Goal: Complete application form

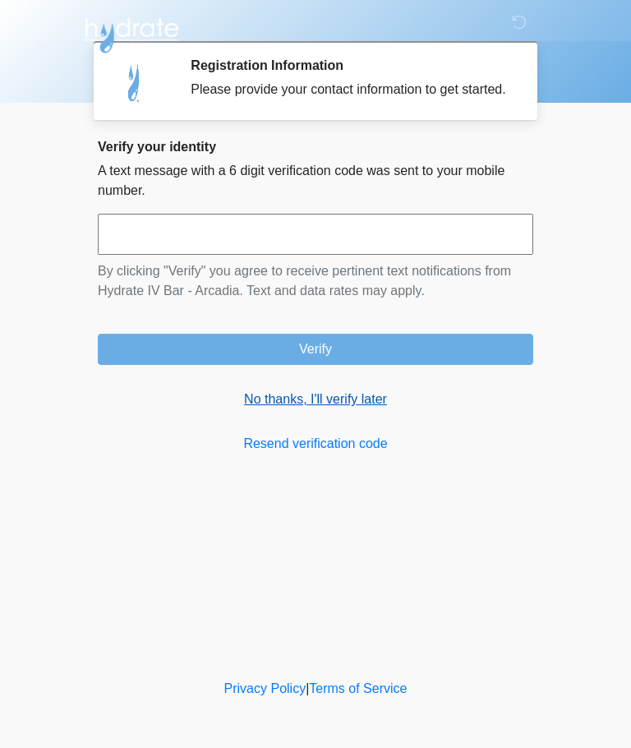
click at [369, 409] on link "No thanks, I'll verify later" at bounding box center [316, 400] width 436 height 20
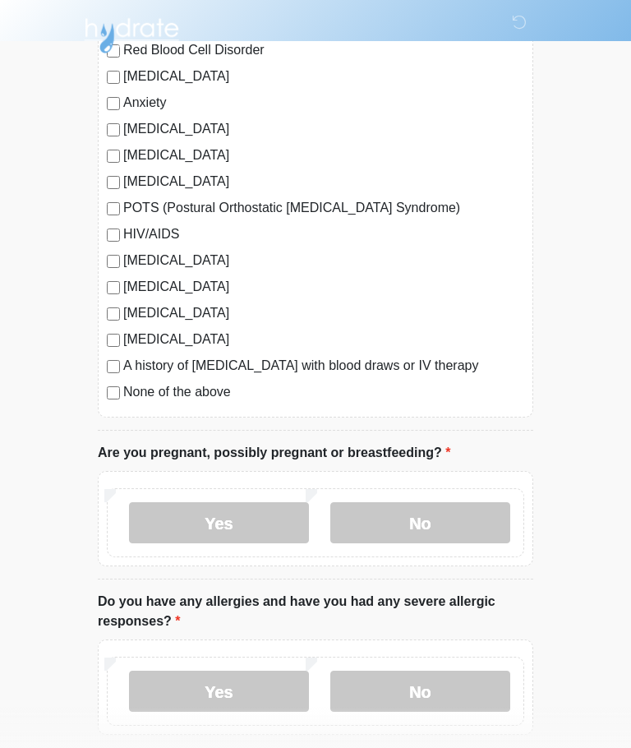
scroll to position [309, 0]
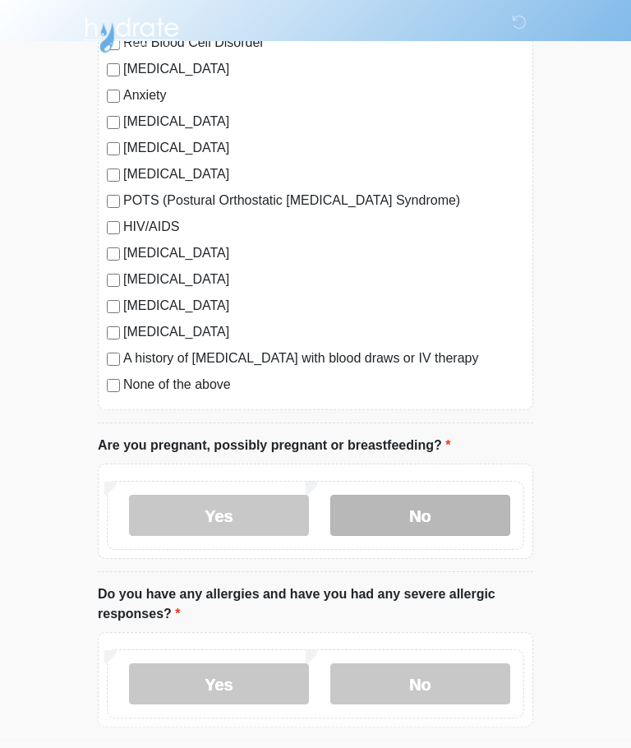
click at [462, 518] on label "No" at bounding box center [420, 516] width 180 height 41
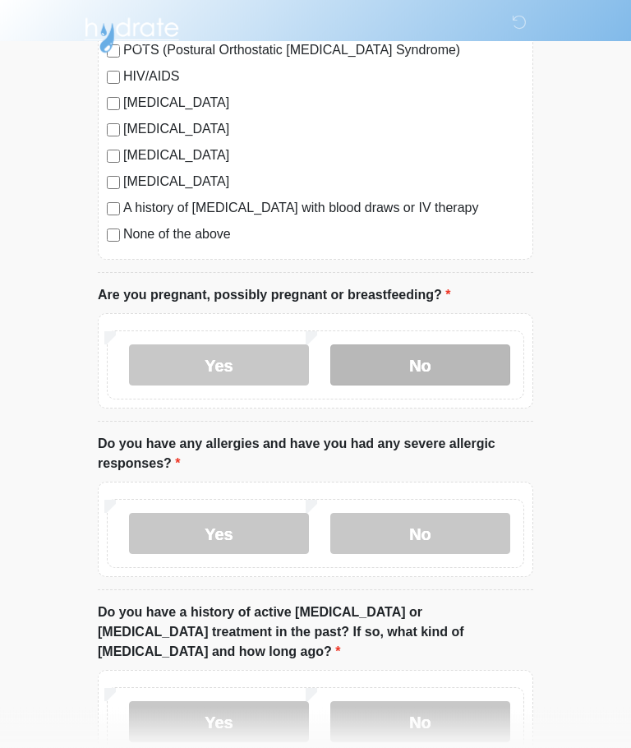
scroll to position [459, 0]
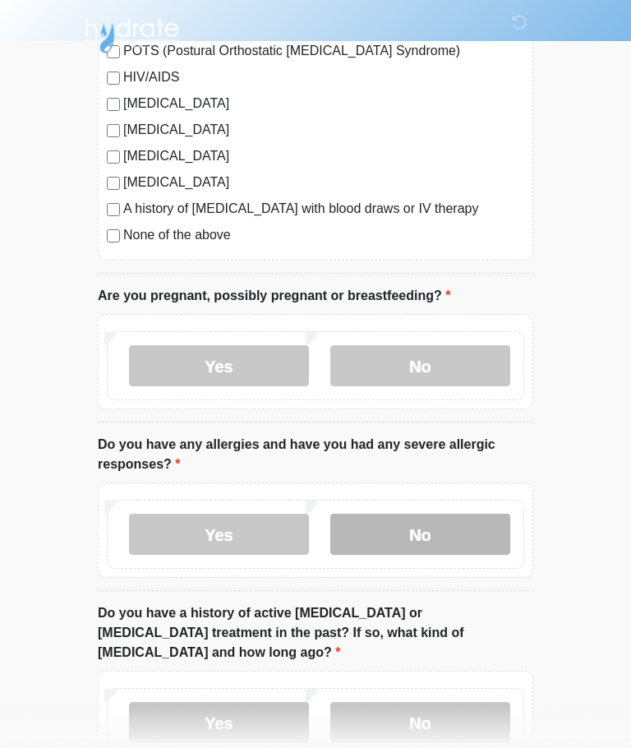
click at [463, 539] on label "No" at bounding box center [420, 534] width 180 height 41
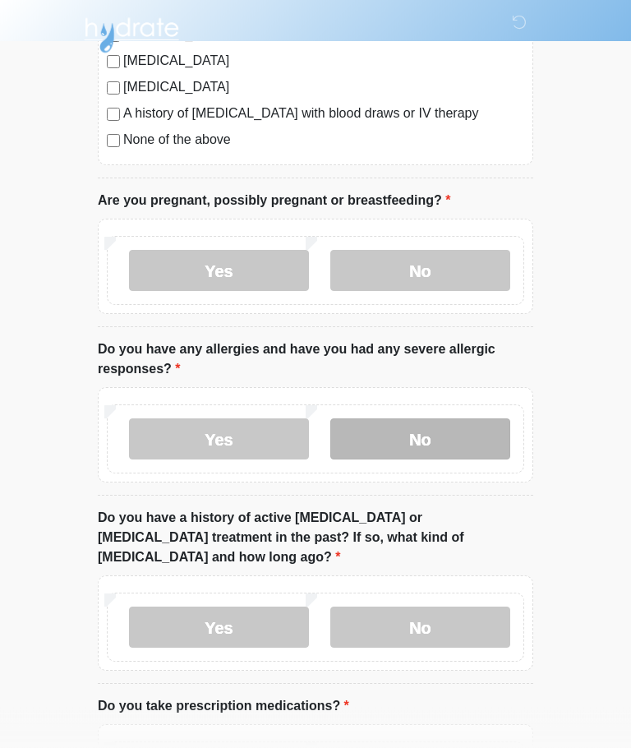
scroll to position [616, 0]
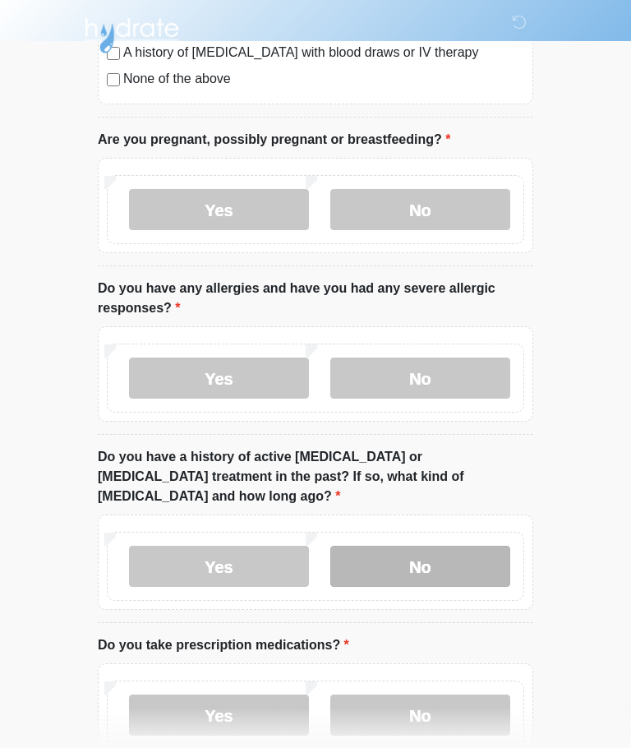
click at [459, 547] on label "No" at bounding box center [420, 566] width 180 height 41
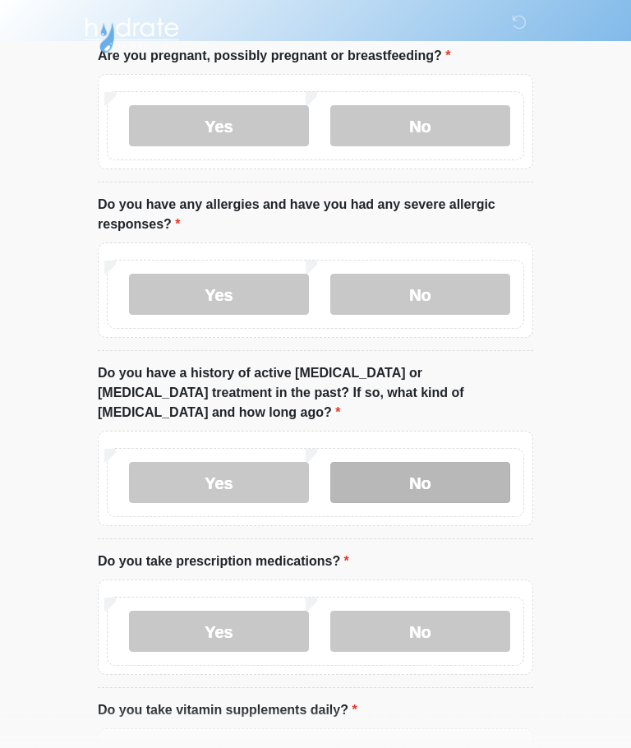
scroll to position [728, 0]
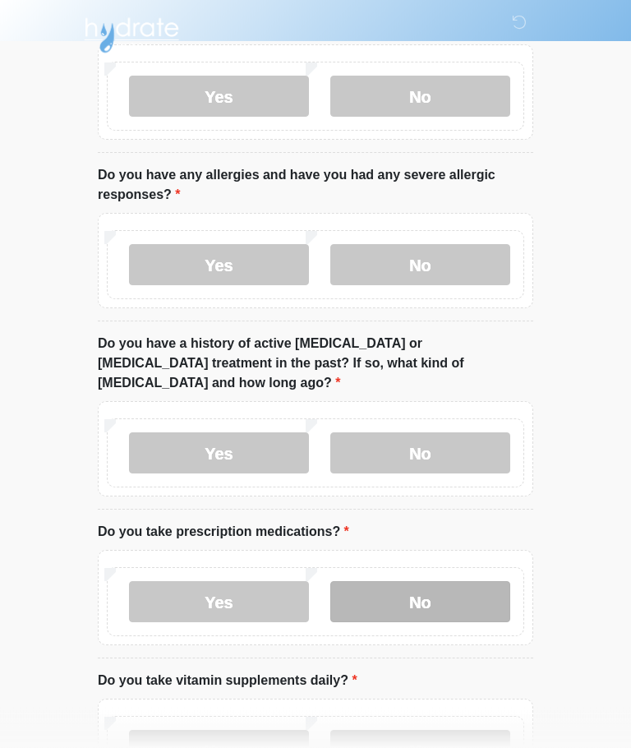
click at [468, 590] on label "No" at bounding box center [420, 602] width 180 height 41
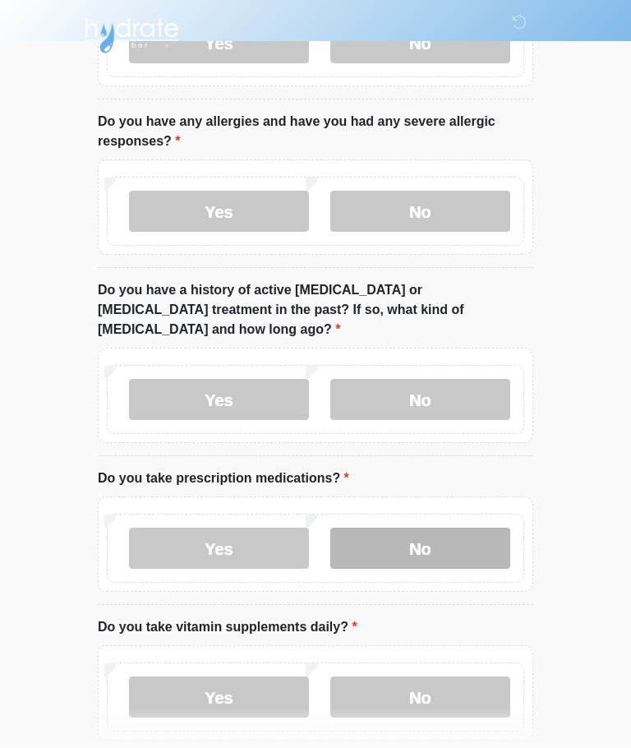
scroll to position [842, 0]
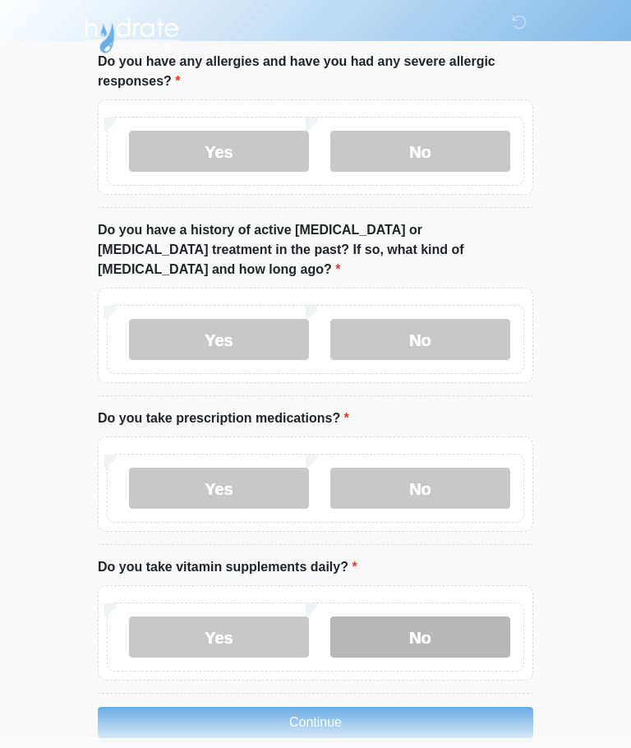
click at [454, 618] on label "No" at bounding box center [420, 636] width 180 height 41
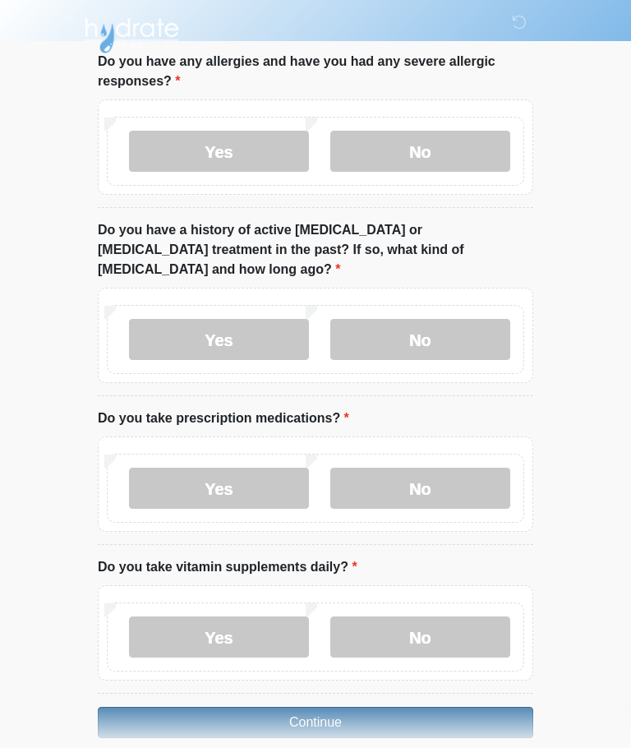
click at [413, 707] on button "Continue" at bounding box center [316, 722] width 436 height 31
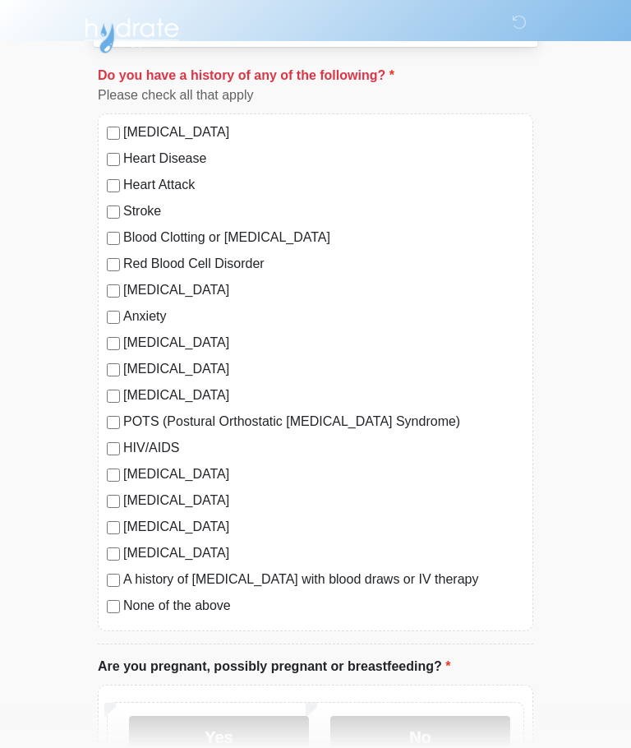
click at [210, 602] on label "None of the above" at bounding box center [323, 606] width 401 height 20
click at [459, 746] on label "No" at bounding box center [420, 736] width 180 height 41
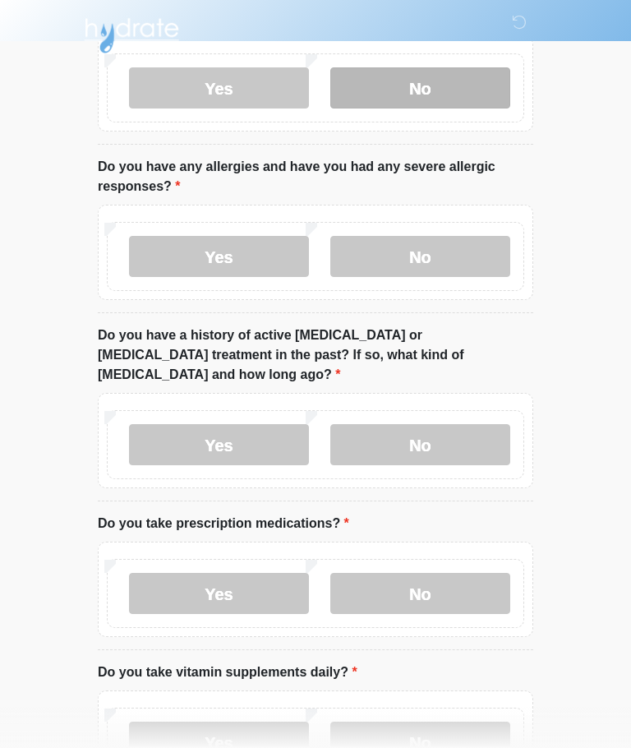
scroll to position [842, 0]
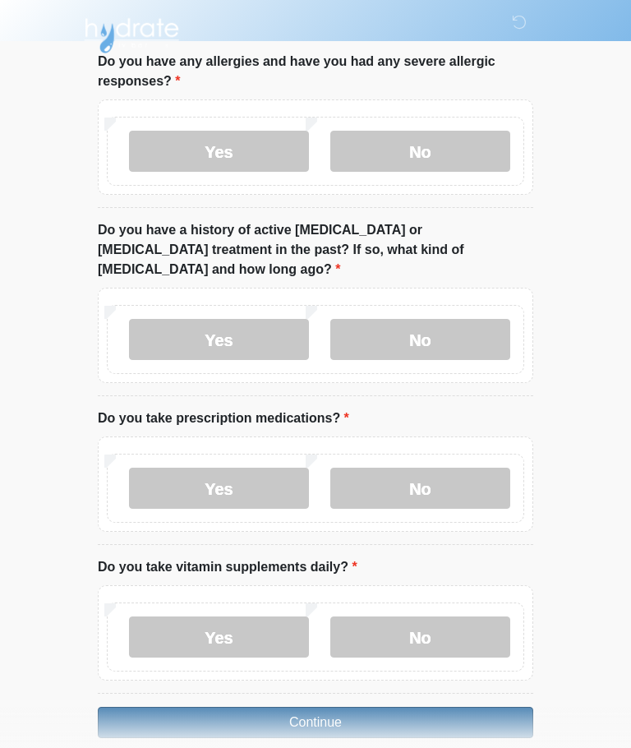
click at [426, 707] on button "Continue" at bounding box center [316, 722] width 436 height 31
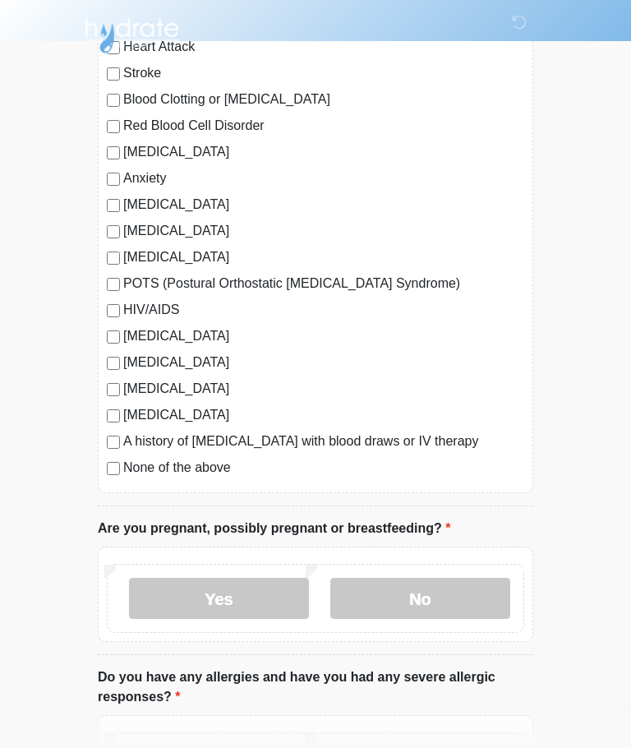
scroll to position [0, 0]
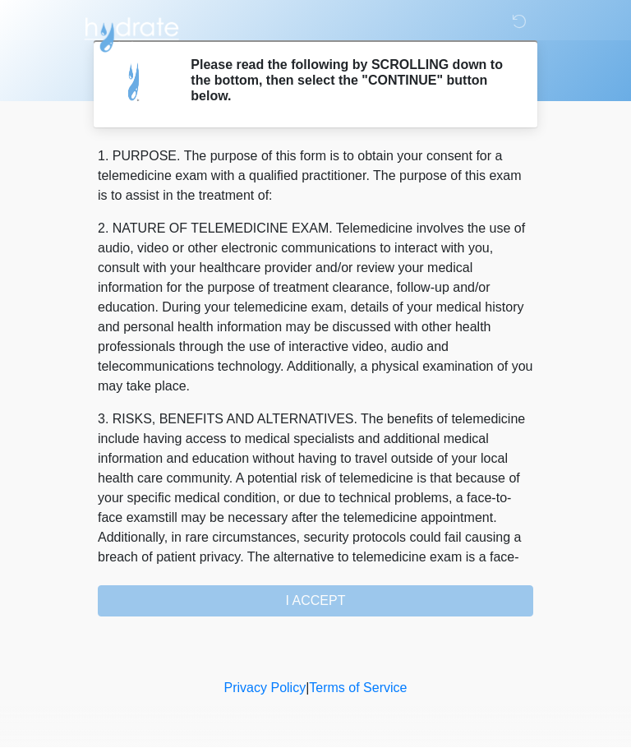
click at [436, 598] on div "1. PURPOSE. The purpose of this form is to obtain your consent for a telemedici…" at bounding box center [316, 382] width 436 height 470
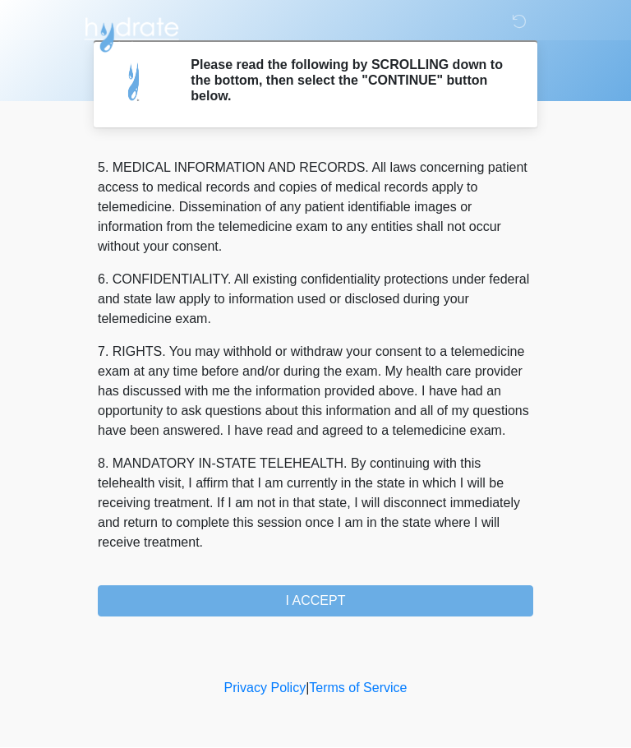
scroll to position [534, 0]
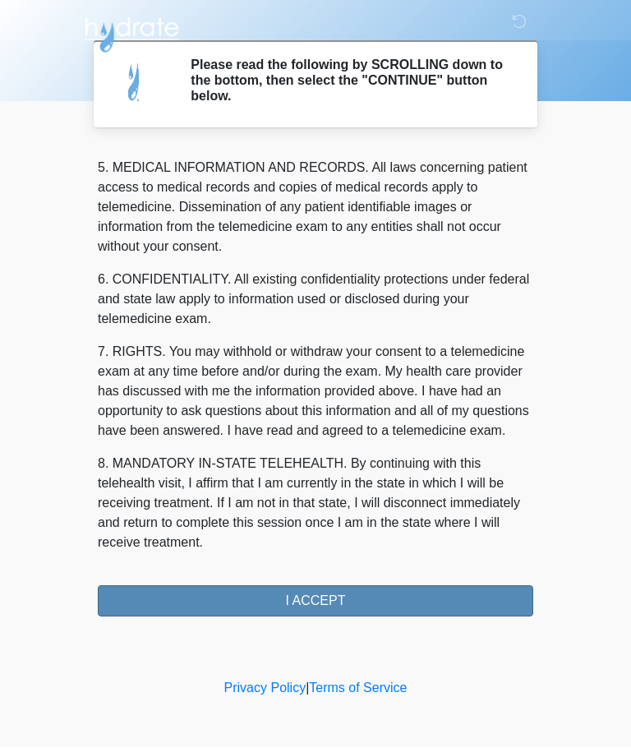
click at [348, 598] on button "I ACCEPT" at bounding box center [316, 601] width 436 height 31
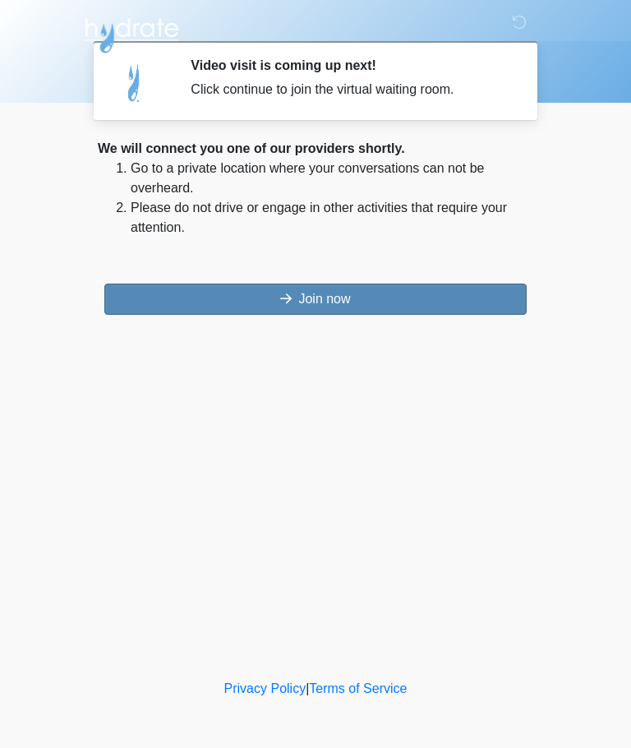
click at [450, 298] on button "Join now" at bounding box center [315, 299] width 422 height 31
